Goal: Task Accomplishment & Management: Manage account settings

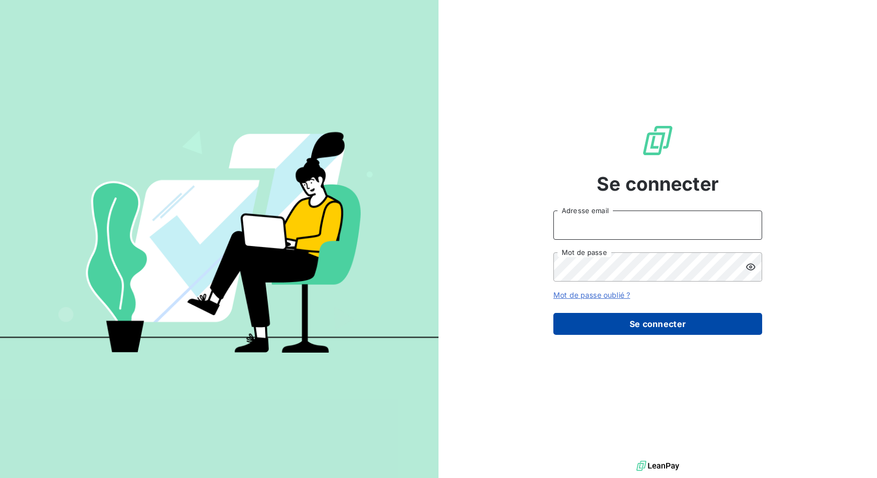
type input "[EMAIL_ADDRESS][DOMAIN_NAME]"
click at [622, 323] on button "Se connecter" at bounding box center [657, 324] width 209 height 22
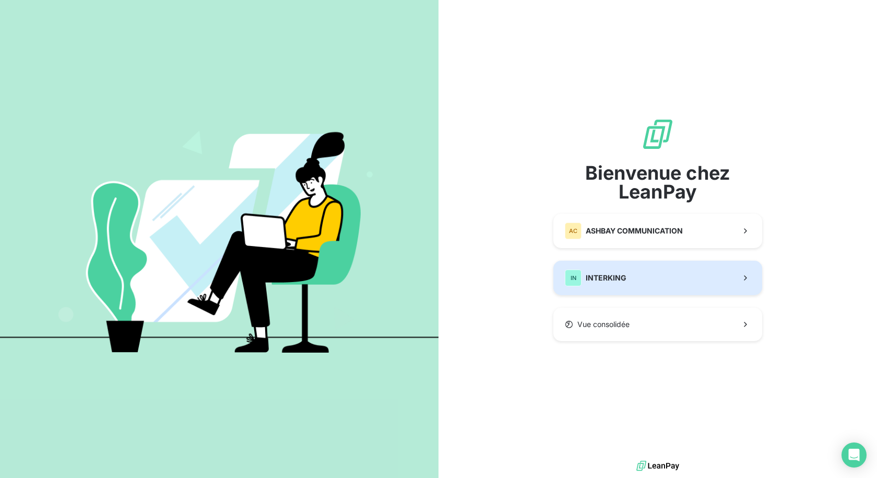
click at [637, 268] on button "IN INTERKING" at bounding box center [657, 277] width 209 height 34
